Goal: Information Seeking & Learning: Learn about a topic

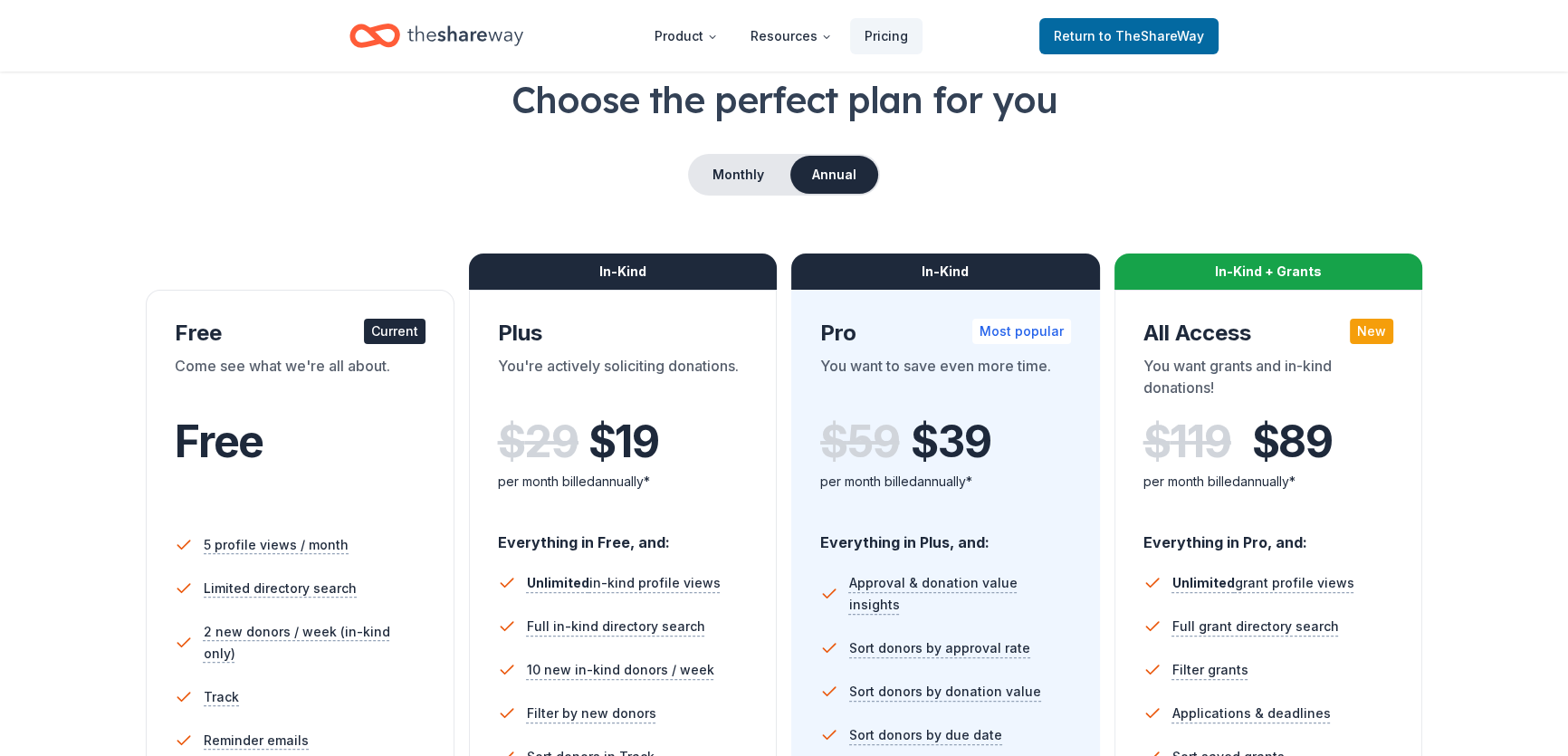
scroll to position [82, 0]
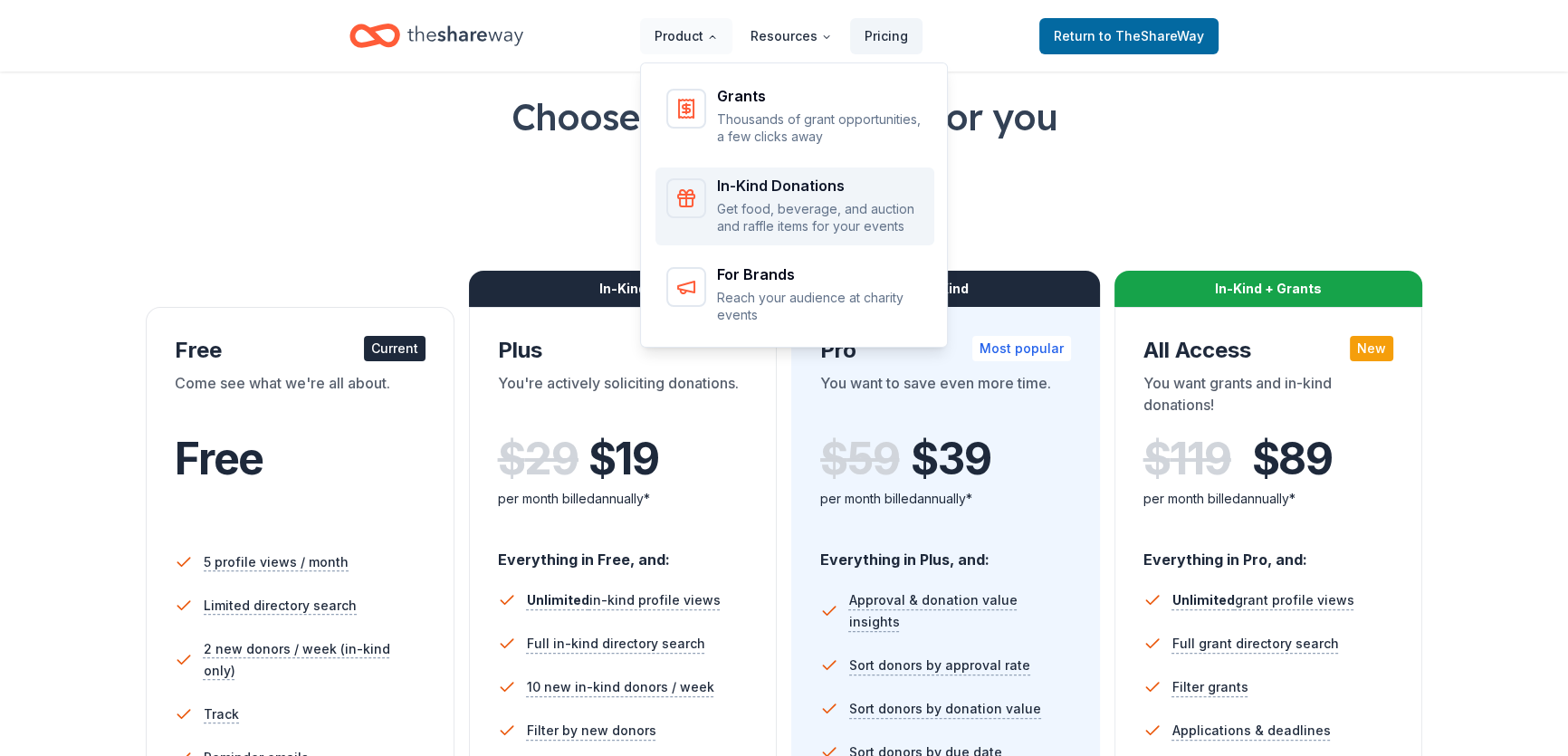
click at [778, 183] on div "In-Kind Donations" at bounding box center [820, 186] width 206 height 15
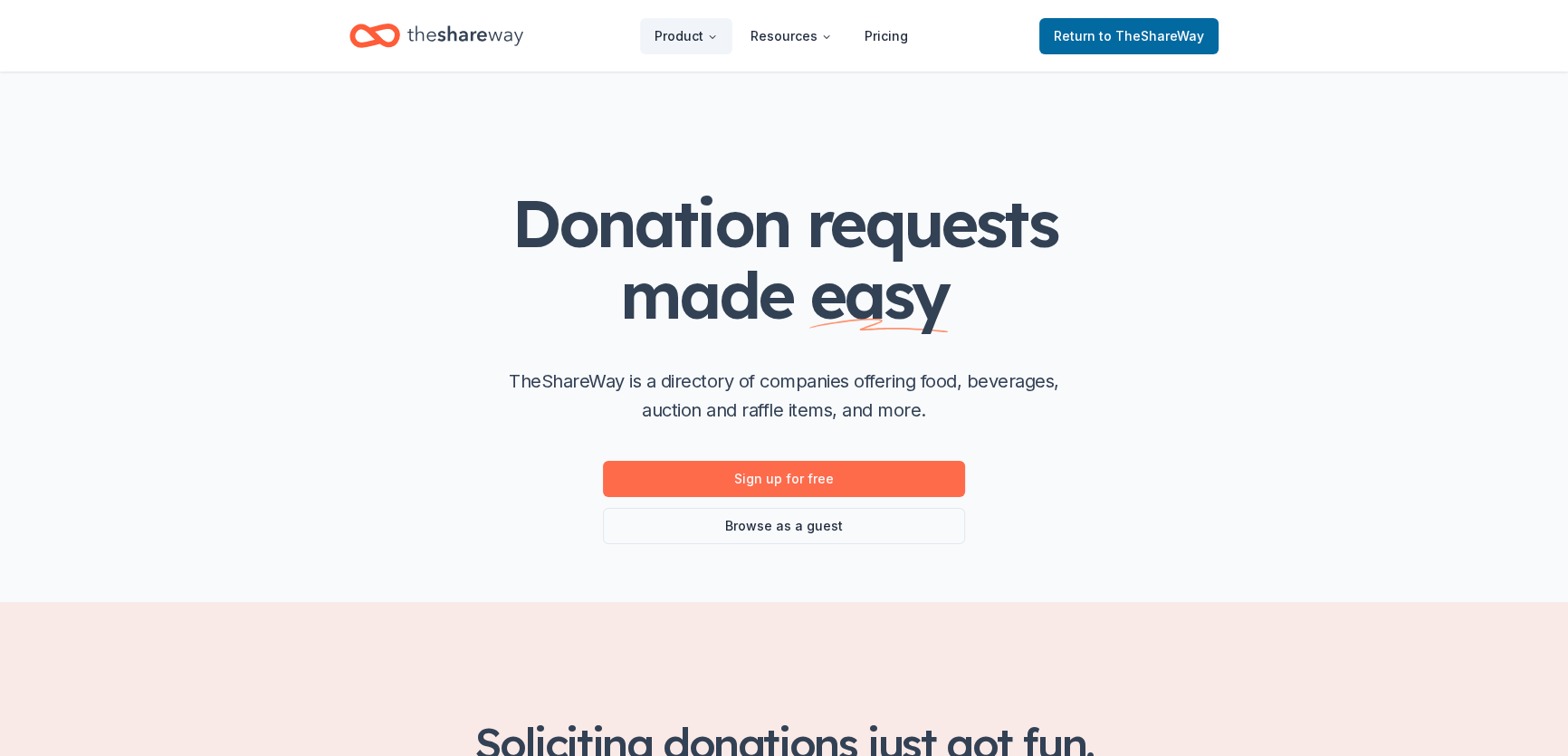
click at [782, 480] on link "Sign up for free" at bounding box center [784, 479] width 362 height 37
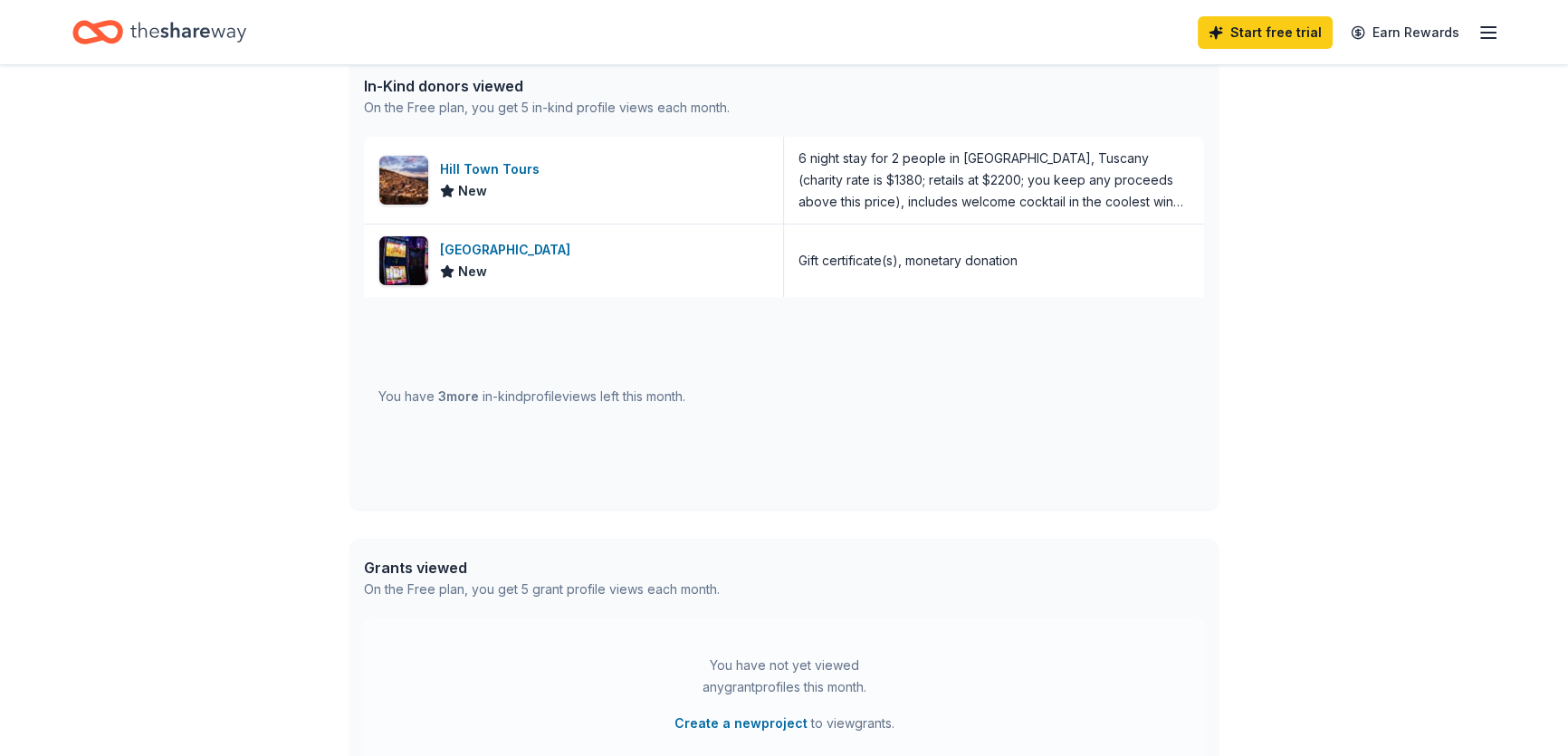
scroll to position [493, 0]
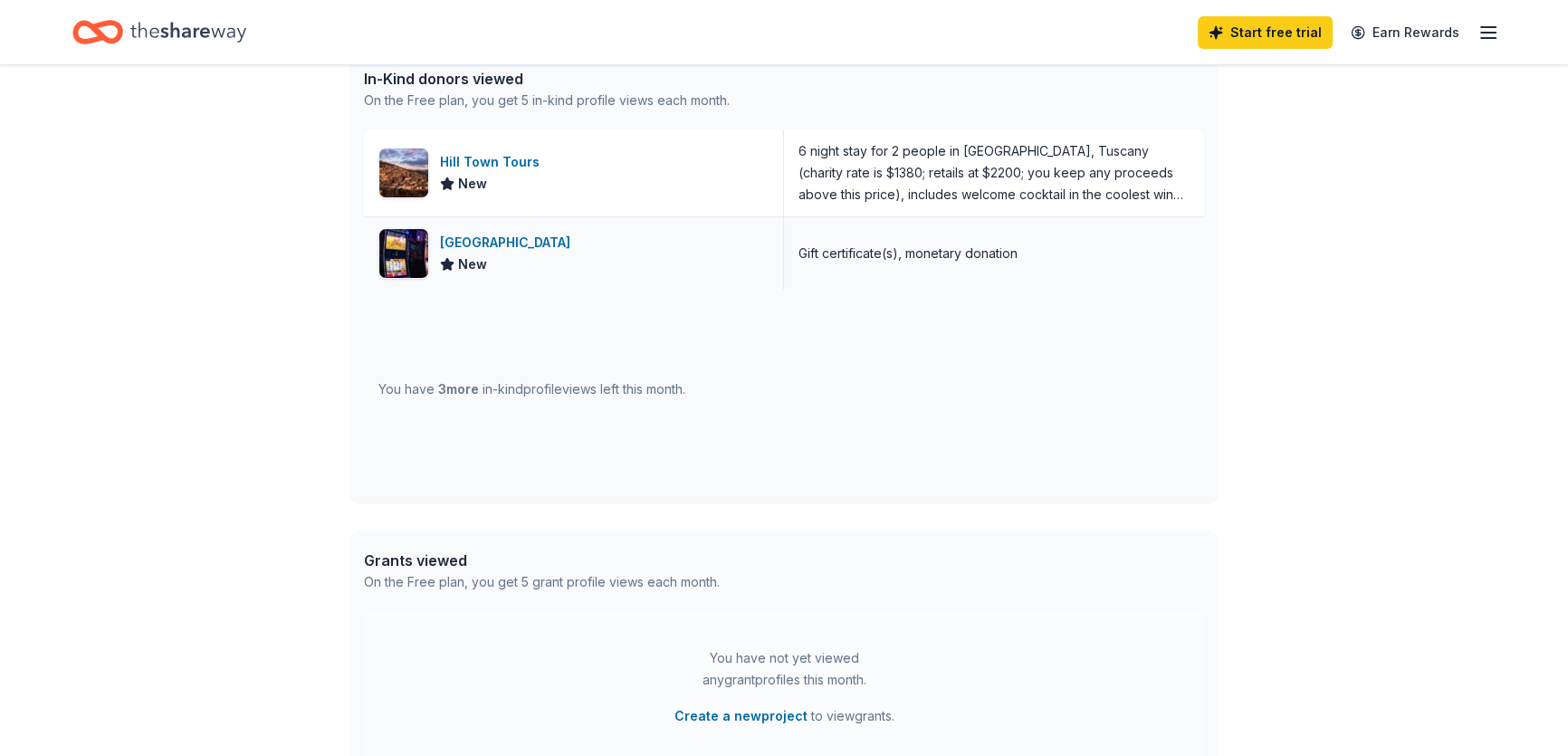
click at [497, 239] on div "Wind Creek Hospitality" at bounding box center [508, 243] width 137 height 22
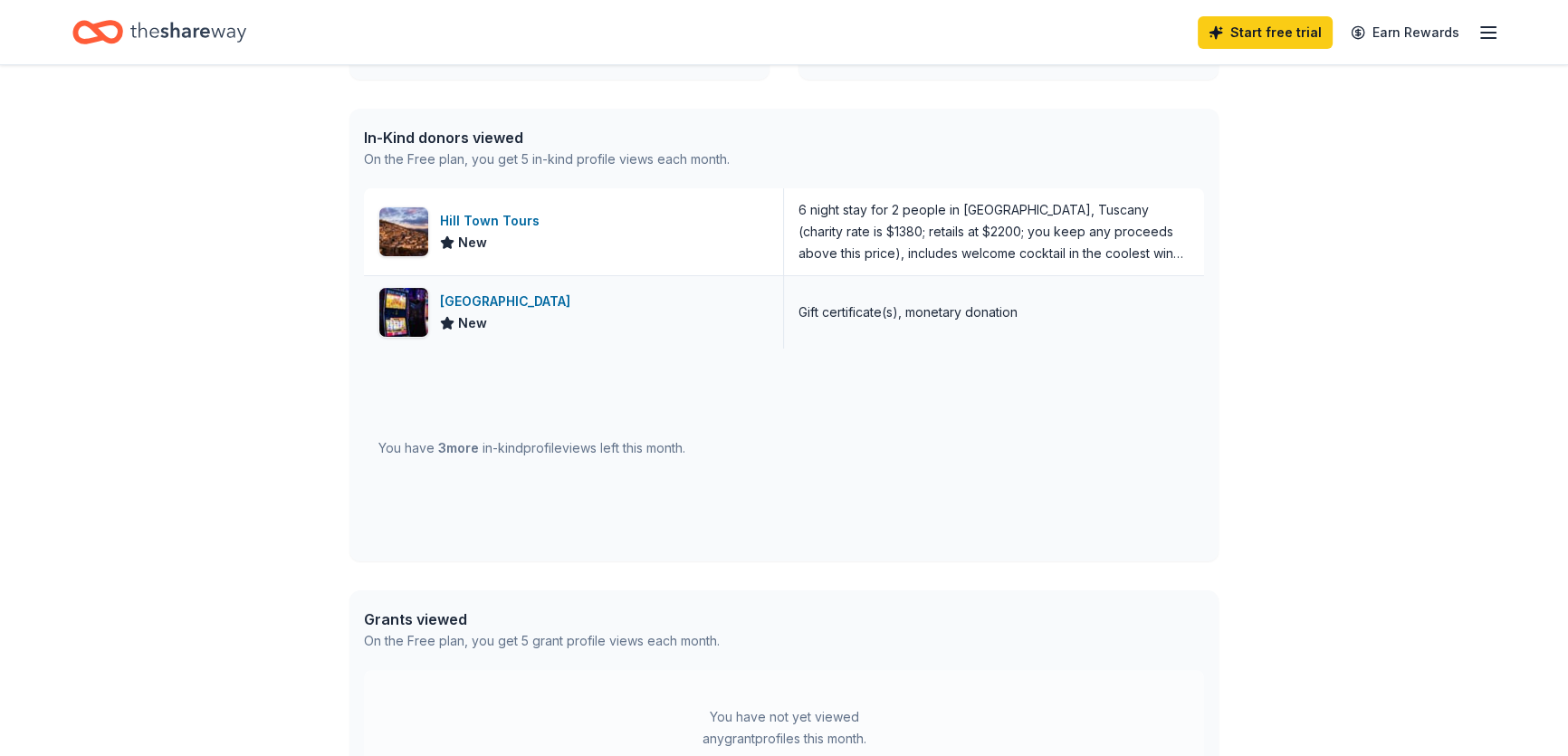
scroll to position [0, 0]
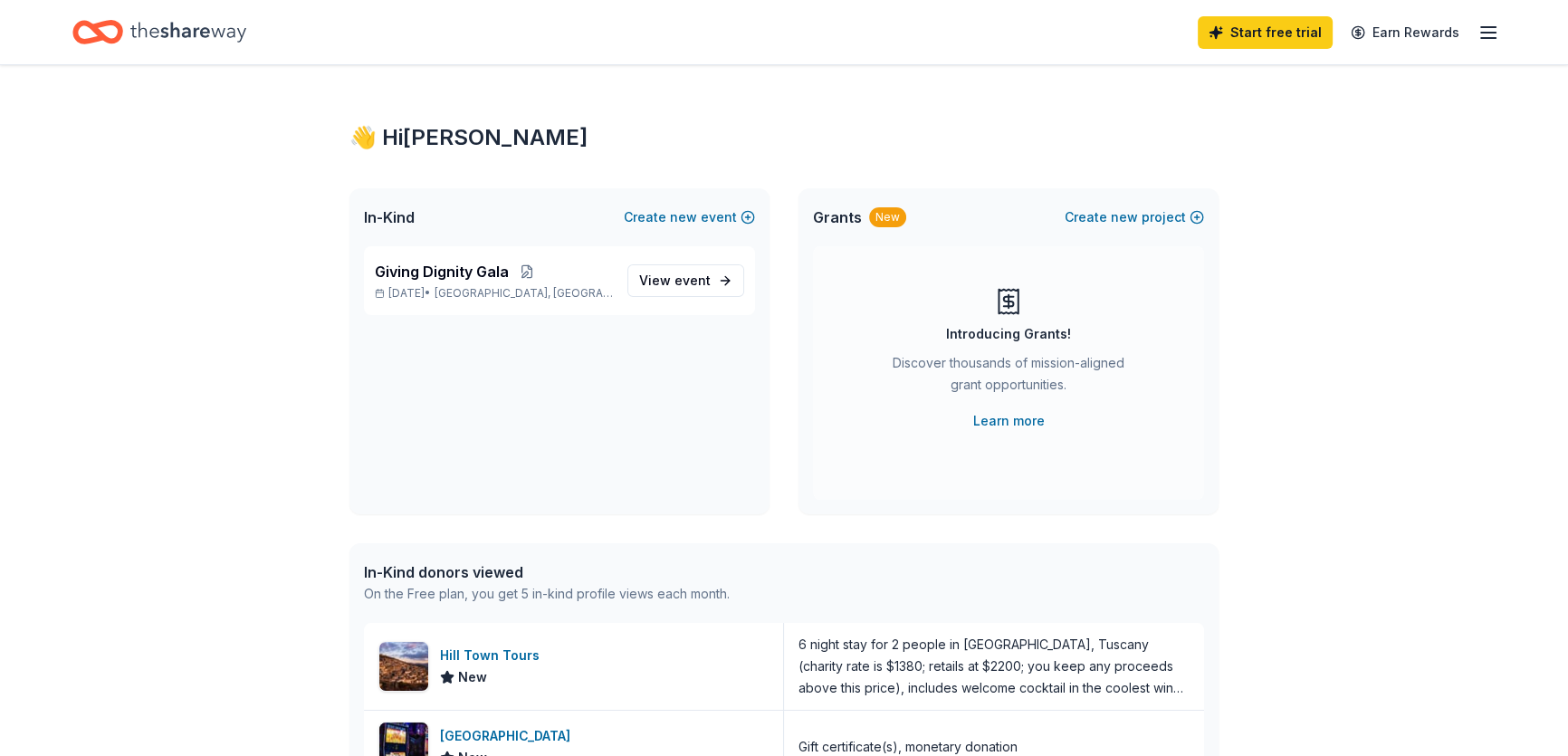
click at [1486, 33] on line "button" at bounding box center [1488, 33] width 15 height 0
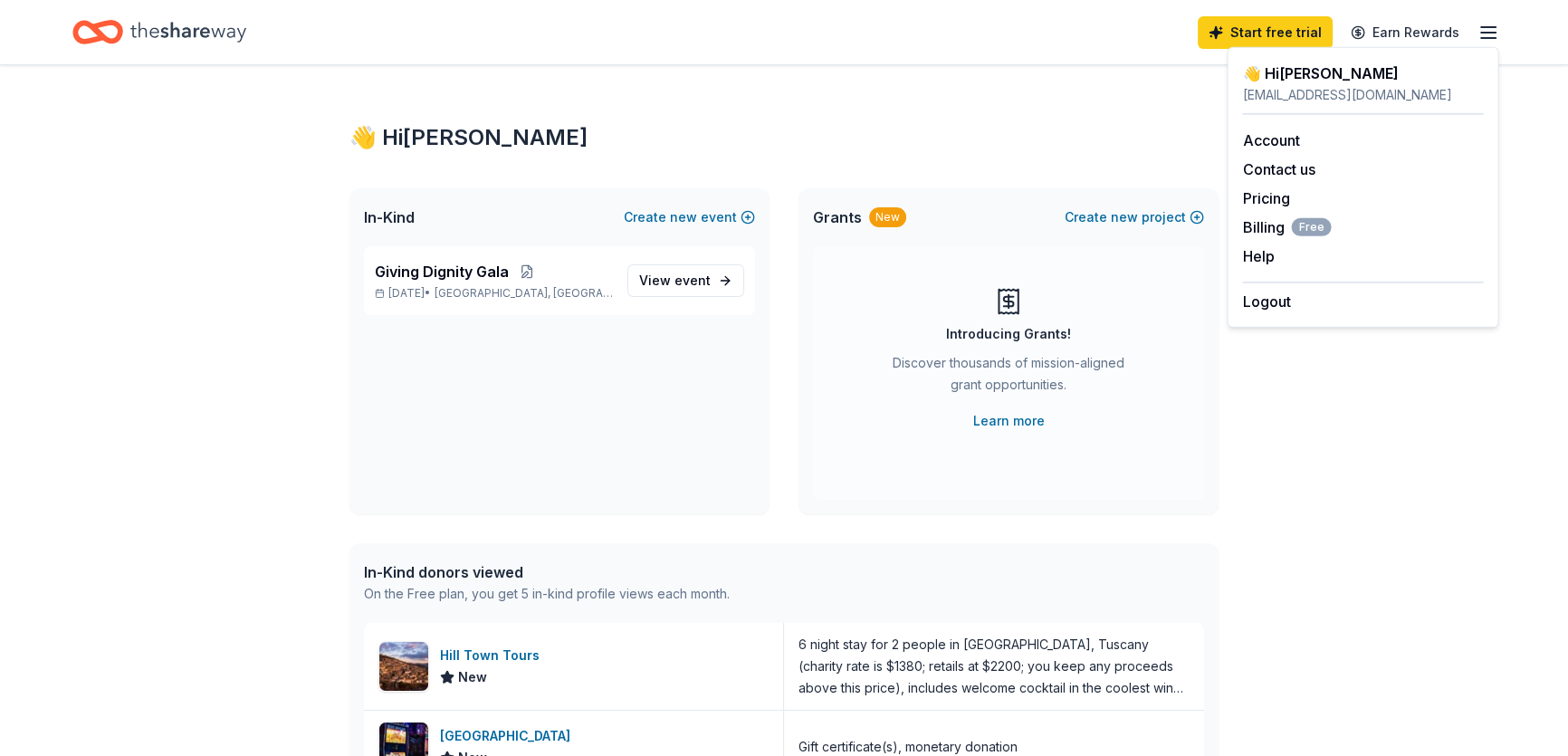
click at [1059, 117] on div "👋 Hi Eileen In-Kind Create new event Giving Dignity Gala Nov 08, 2025 • Hartsvi…" at bounding box center [784, 697] width 927 height 1264
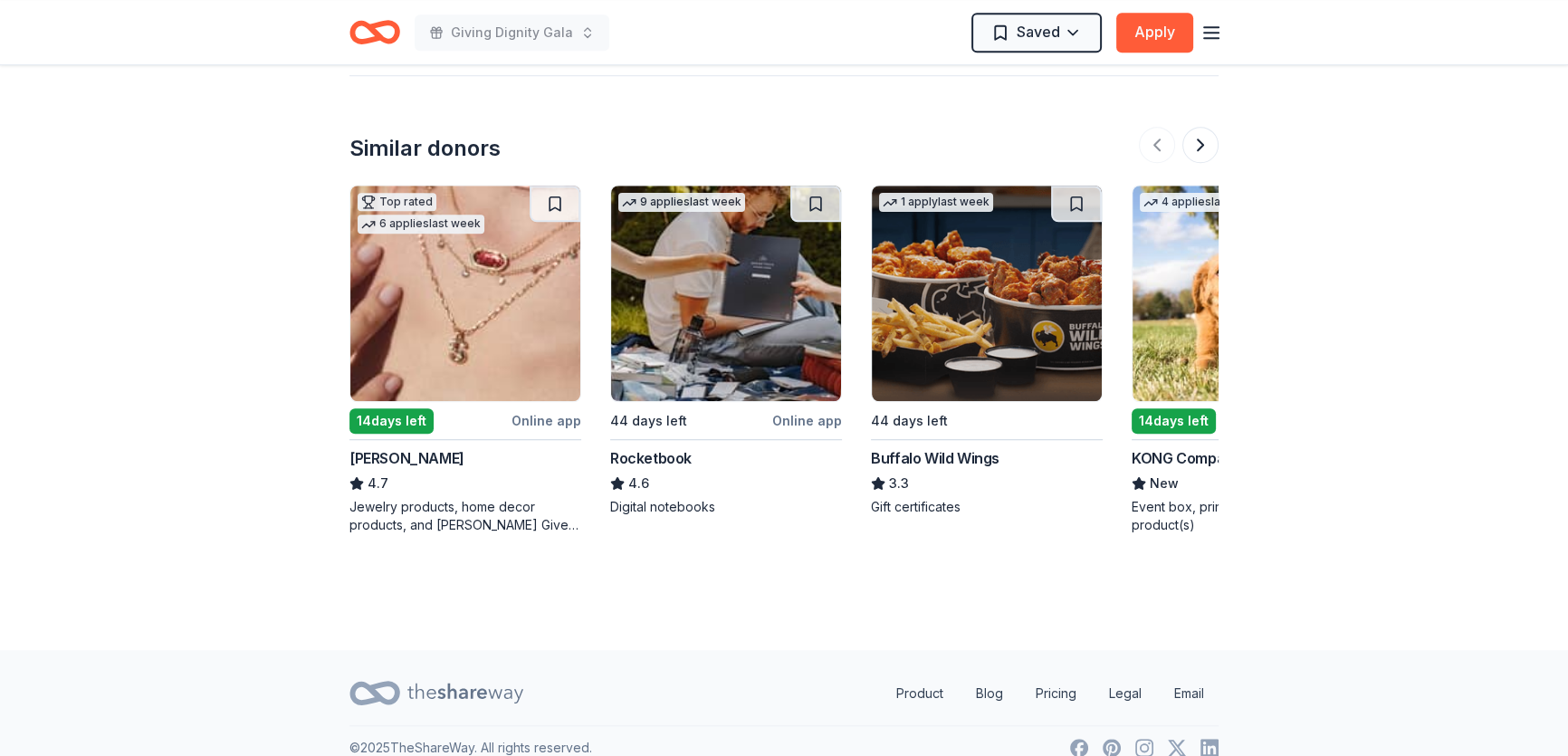
scroll to position [1694, 0]
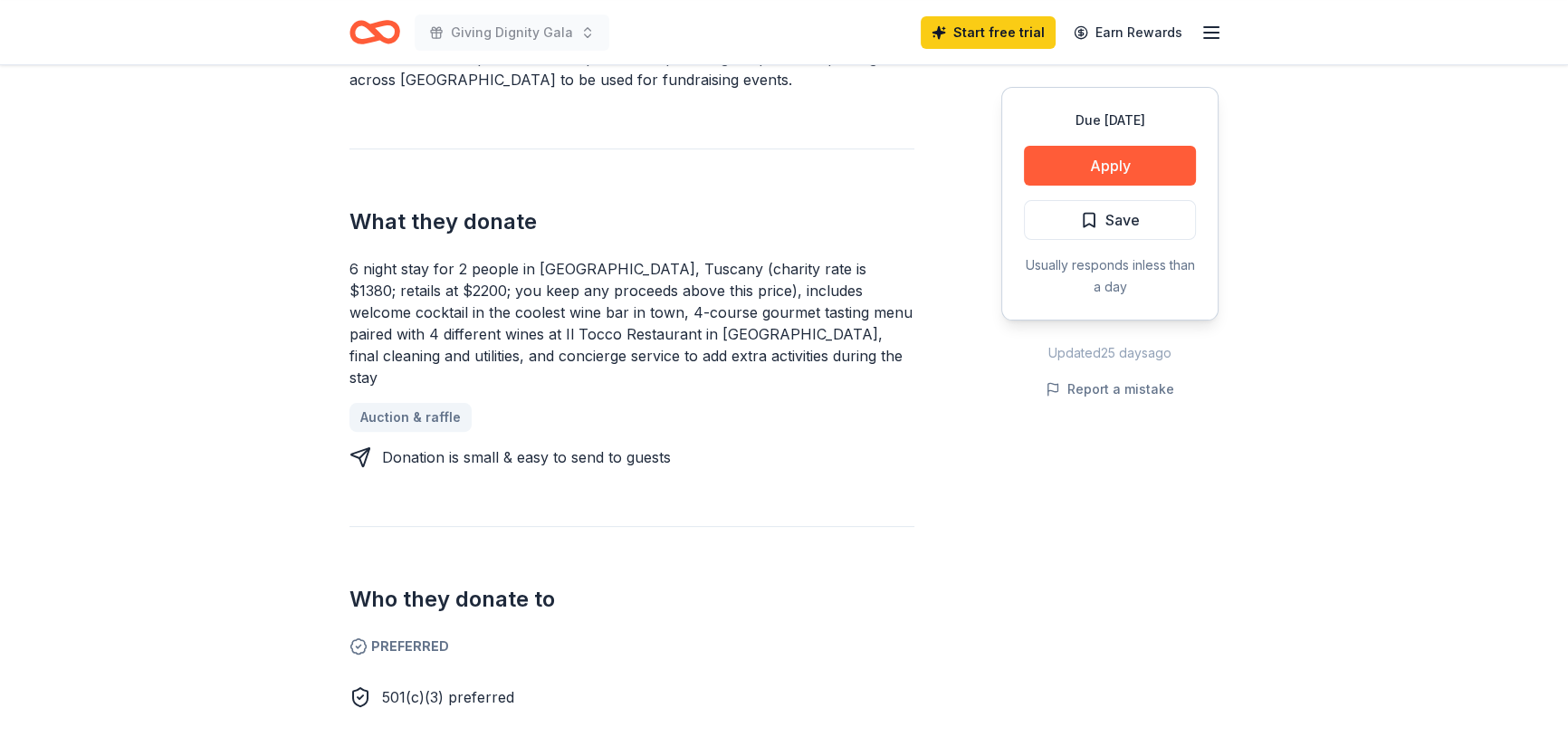
scroll to position [740, 0]
